Goal: Information Seeking & Learning: Learn about a topic

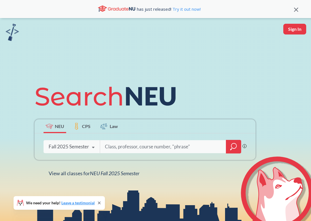
click at [90, 150] on icon at bounding box center [93, 147] width 11 height 16
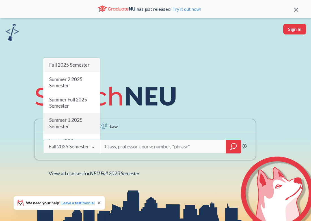
click at [83, 123] on div "Summer 1 2025 Semester" at bounding box center [71, 123] width 57 height 20
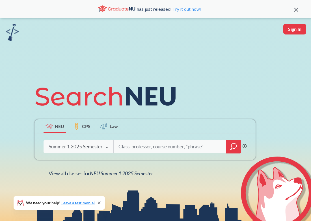
click at [132, 145] on input "search" at bounding box center [170, 147] width 104 height 12
type input "mktg 4504"
click at [229, 150] on div at bounding box center [233, 147] width 15 height 14
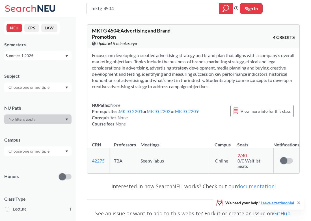
click at [42, 57] on div "Summer 1 2025" at bounding box center [35, 56] width 59 height 6
click at [36, 83] on div "Summer 2 2025" at bounding box center [39, 83] width 64 height 6
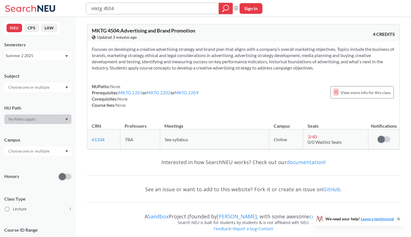
drag, startPoint x: 121, startPoint y: 11, endPoint x: 82, endPoint y: 6, distance: 38.7
click at [82, 6] on div "mktg 4504 Phrase search guarantees the exact search appears in the results. Ex.…" at bounding box center [205, 8] width 411 height 17
drag, startPoint x: 97, startPoint y: 8, endPoint x: 122, endPoint y: 8, distance: 24.8
click at [97, 8] on input "PHI 1" at bounding box center [153, 9] width 124 height 10
click at [103, 6] on input "PHIL 1" at bounding box center [153, 9] width 124 height 10
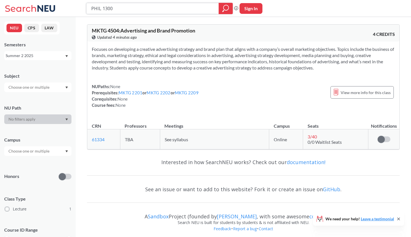
type input "PHIL 1300"
click at [226, 6] on icon "magnifying glass" at bounding box center [225, 9] width 7 height 8
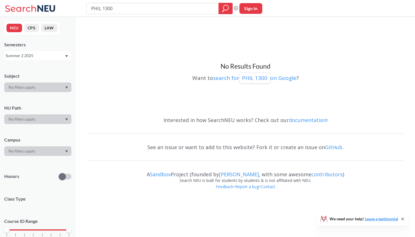
click at [64, 56] on div "Summer 2 2025" at bounding box center [35, 56] width 59 height 6
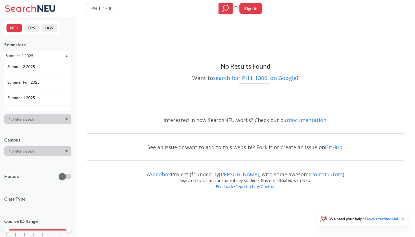
scroll to position [28, 0]
click at [42, 87] on div "Summer 1 2025" at bounding box center [39, 86] width 64 height 6
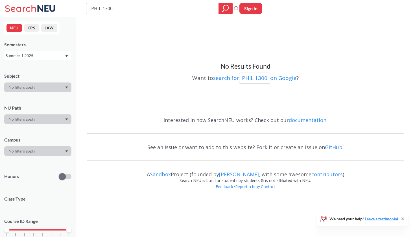
click at [42, 59] on div "Summer 1 2025" at bounding box center [37, 55] width 67 height 9
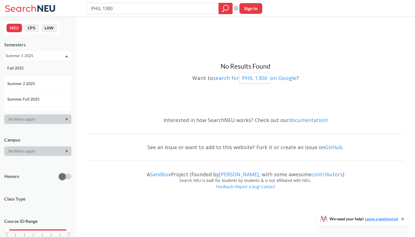
click at [41, 70] on div "Fall 2025" at bounding box center [39, 68] width 64 height 6
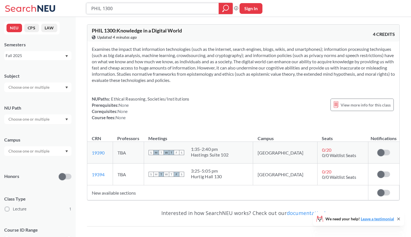
drag, startPoint x: 119, startPoint y: 7, endPoint x: 82, endPoint y: 7, distance: 37.0
click at [82, 7] on div "PHIL 1300 Phrase search guarantees the exact search appears in the results. Ex.…" at bounding box center [205, 8] width 411 height 17
type input "INMI 2710"
click at [228, 8] on icon "magnifying glass" at bounding box center [225, 9] width 7 height 8
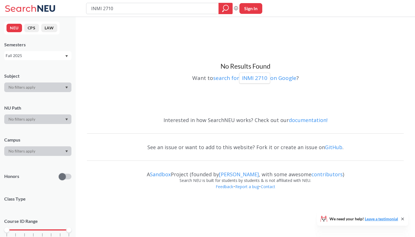
click at [47, 54] on div "Fall 2025" at bounding box center [35, 56] width 59 height 6
click at [45, 89] on div "Spring 2025" at bounding box center [37, 86] width 67 height 16
click at [47, 52] on div "Spring 2025" at bounding box center [37, 55] width 67 height 9
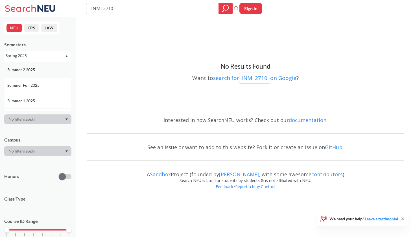
scroll to position [17, 0]
click at [34, 98] on span "Summer 1 2025" at bounding box center [21, 98] width 29 height 6
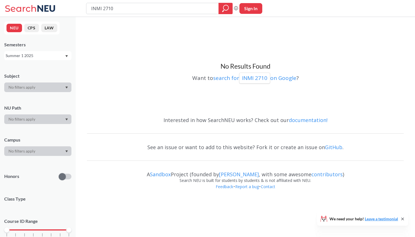
click at [56, 56] on div "Summer 1 2025" at bounding box center [35, 56] width 59 height 6
click at [48, 82] on div "Summer 2 2025" at bounding box center [39, 83] width 64 height 6
drag, startPoint x: 129, startPoint y: 12, endPoint x: 89, endPoint y: 11, distance: 40.7
click at [89, 11] on div "INMI 2710" at bounding box center [159, 8] width 147 height 11
type input "MKTG 4604"
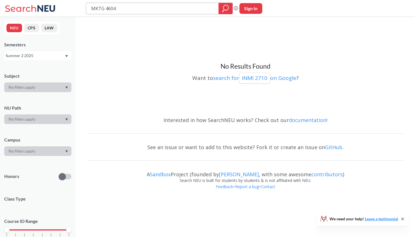
click at [227, 5] on icon "magnifying glass" at bounding box center [225, 9] width 7 height 8
click at [52, 54] on div "Summer 2 2025" at bounding box center [35, 56] width 59 height 6
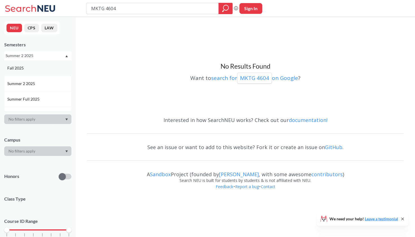
click at [49, 73] on div "Fall 2025" at bounding box center [37, 68] width 67 height 16
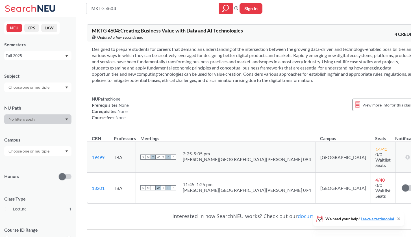
click at [58, 53] on div "Fall 2025" at bounding box center [35, 56] width 59 height 6
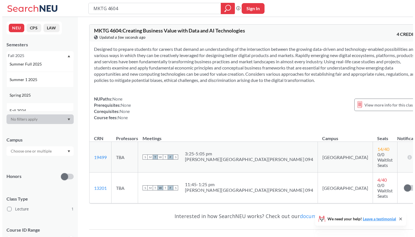
scroll to position [36, 0]
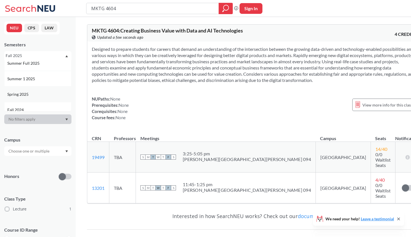
click at [57, 95] on div "Spring 2025" at bounding box center [39, 94] width 64 height 6
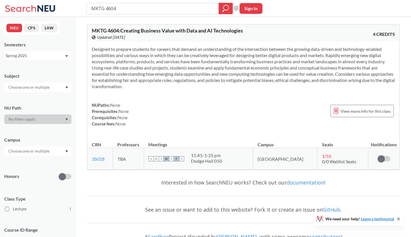
click at [49, 53] on div "Spring 2025" at bounding box center [35, 56] width 59 height 6
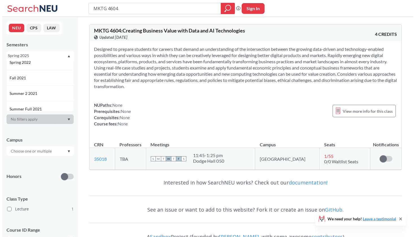
scroll to position [329, 0]
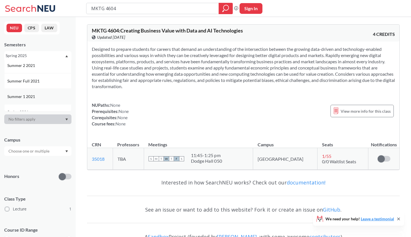
click at [36, 99] on div "Summer 1 2021" at bounding box center [39, 96] width 64 height 6
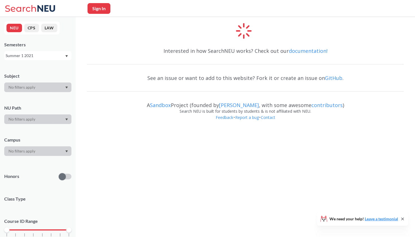
click at [45, 56] on div "Summer 1 2021" at bounding box center [35, 56] width 59 height 6
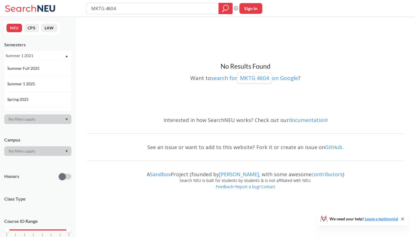
scroll to position [38, 0]
click at [43, 77] on div "Summer 1 2025" at bounding box center [39, 76] width 64 height 6
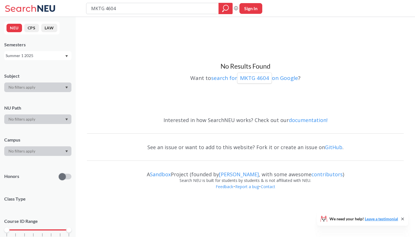
click at [48, 54] on div "Summer 1 2025" at bounding box center [35, 56] width 59 height 6
click at [40, 81] on div "Summer 2 2025" at bounding box center [39, 83] width 64 height 6
